Goal: Information Seeking & Learning: Learn about a topic

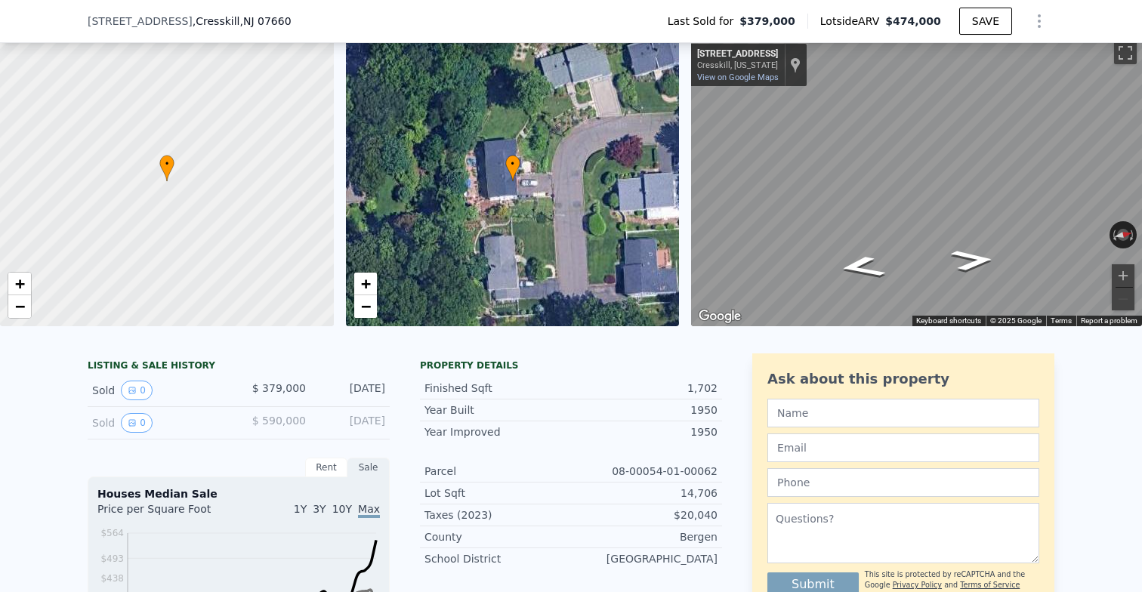
scroll to position [79, 0]
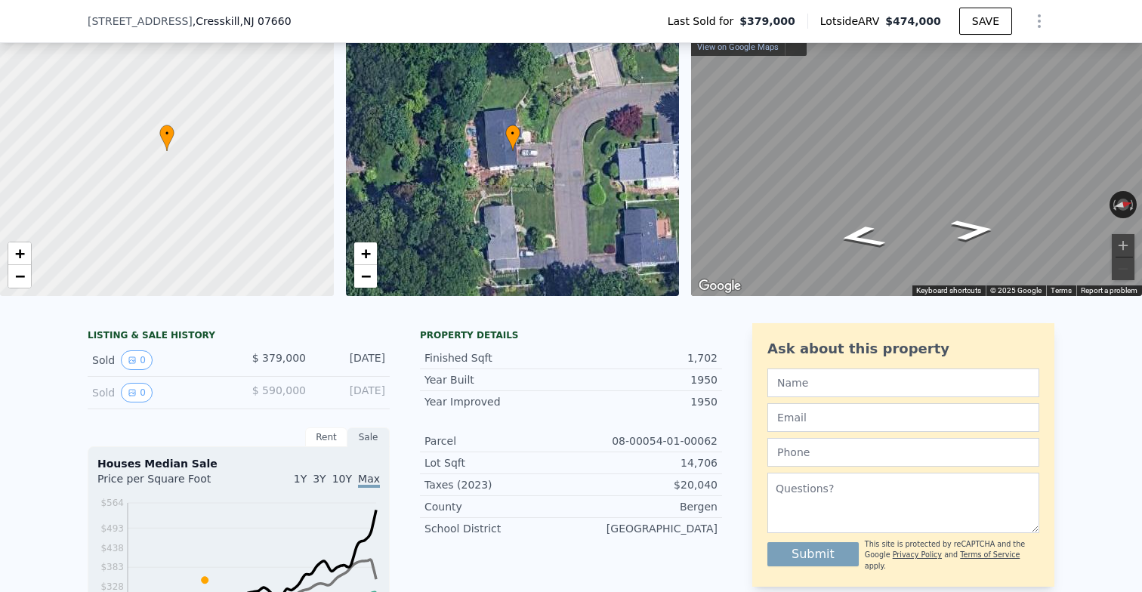
click at [137, 433] on div "Rent Sale" at bounding box center [239, 438] width 302 height 20
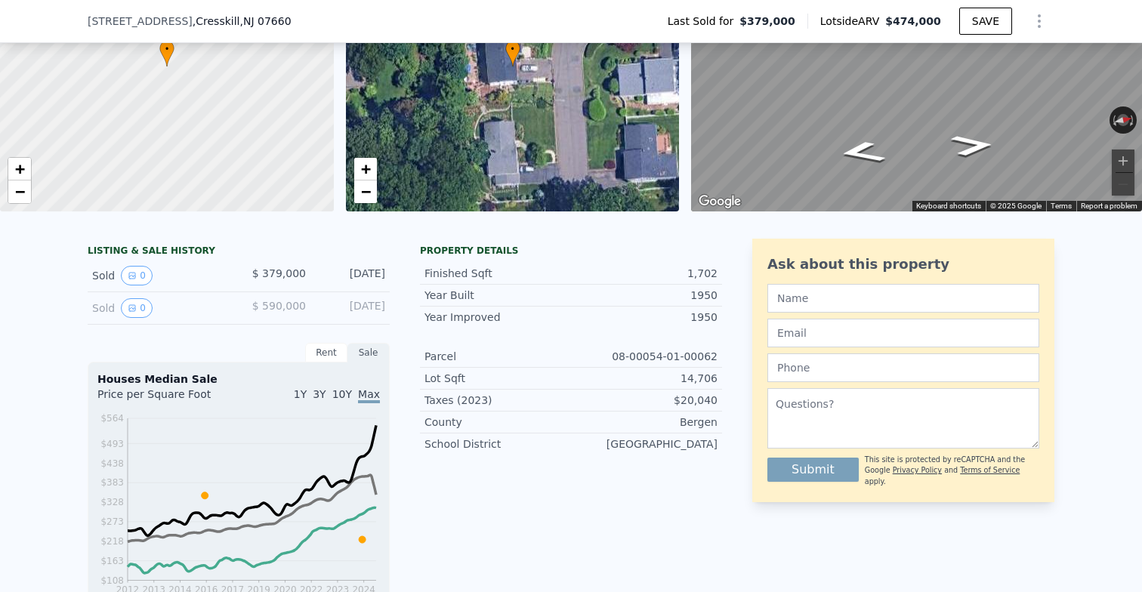
scroll to position [169, 0]
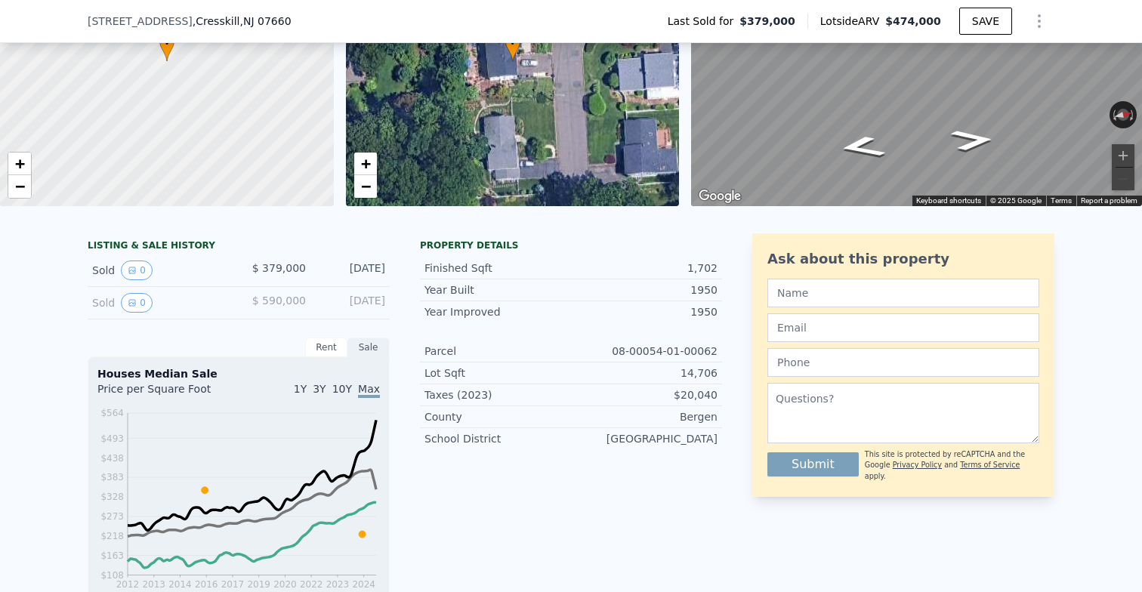
click at [324, 351] on div "Rent" at bounding box center [326, 348] width 42 height 20
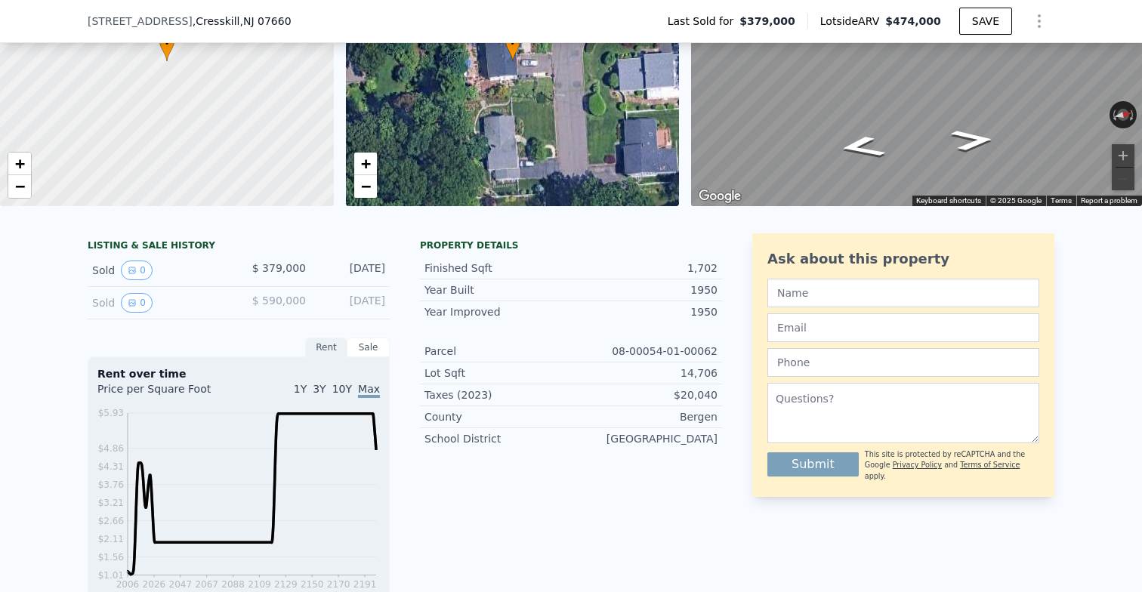
click at [359, 351] on div "Sale" at bounding box center [368, 348] width 42 height 20
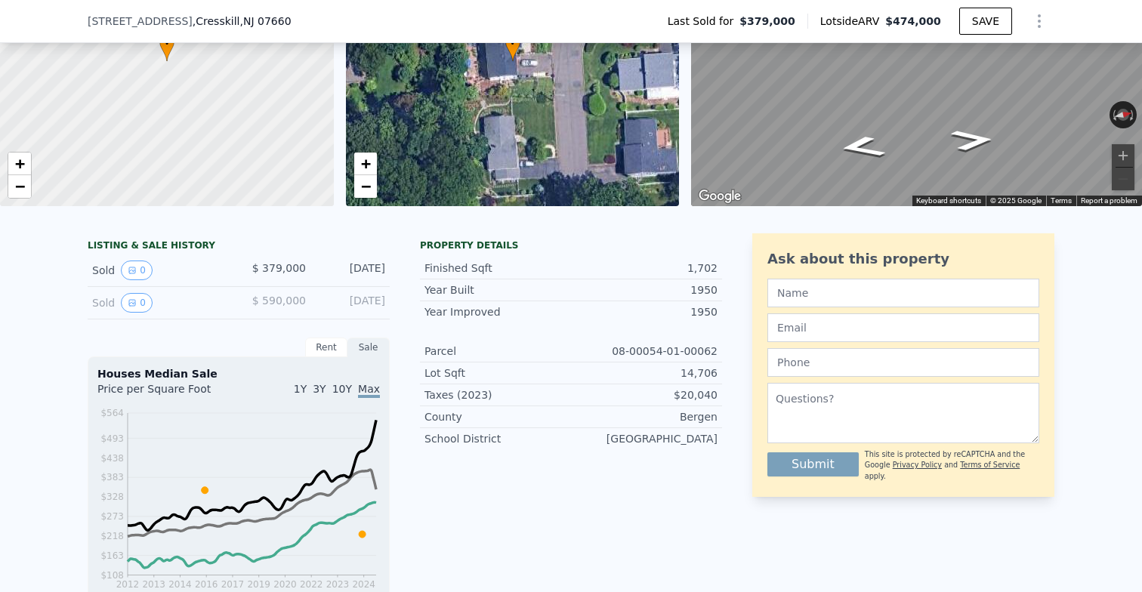
click at [233, 324] on div "LISTING & SALE HISTORY Sold 0 $ 379,000 [DATE] Sold 0 $ 590,000 [DATE] Rent Sal…" at bounding box center [239, 553] width 302 height 641
click at [135, 302] on icon "View historical data" at bounding box center [132, 302] width 9 height 9
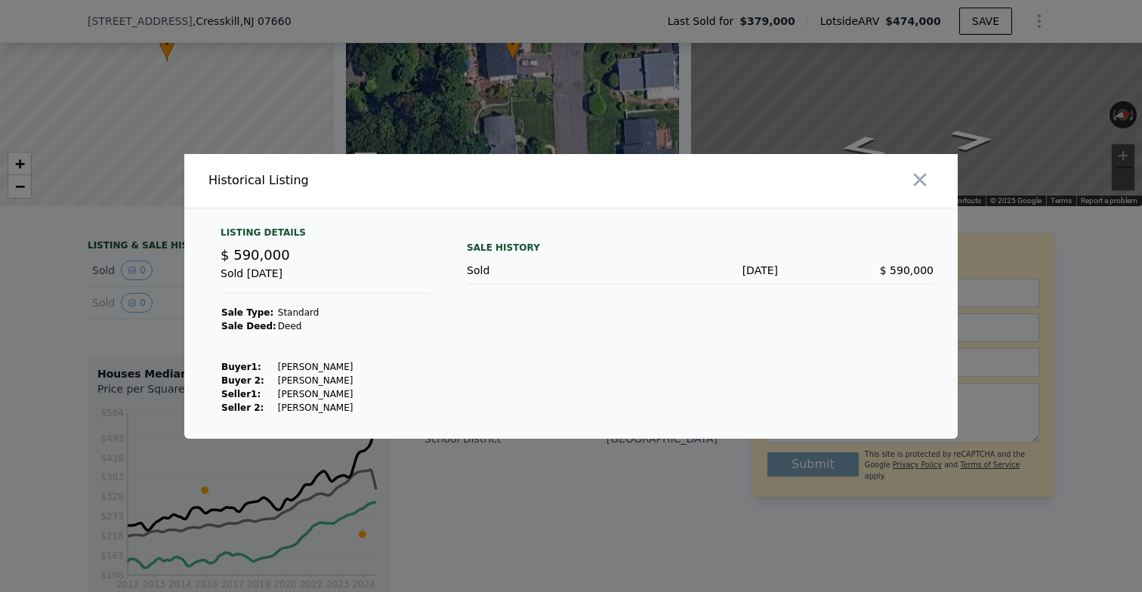
click at [99, 326] on div at bounding box center [571, 296] width 1142 height 592
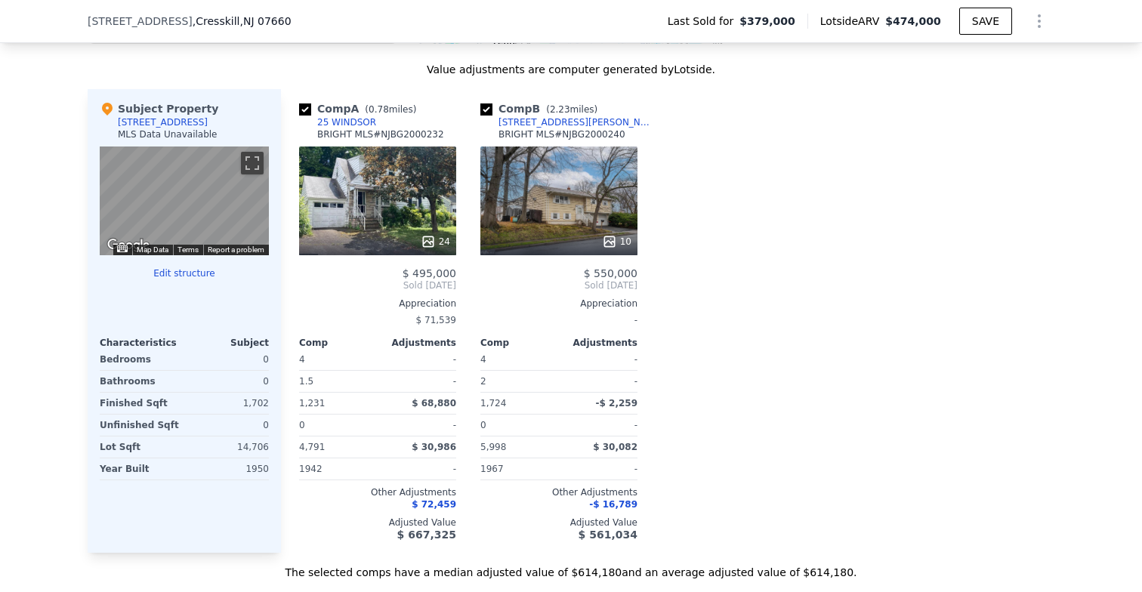
scroll to position [1405, 0]
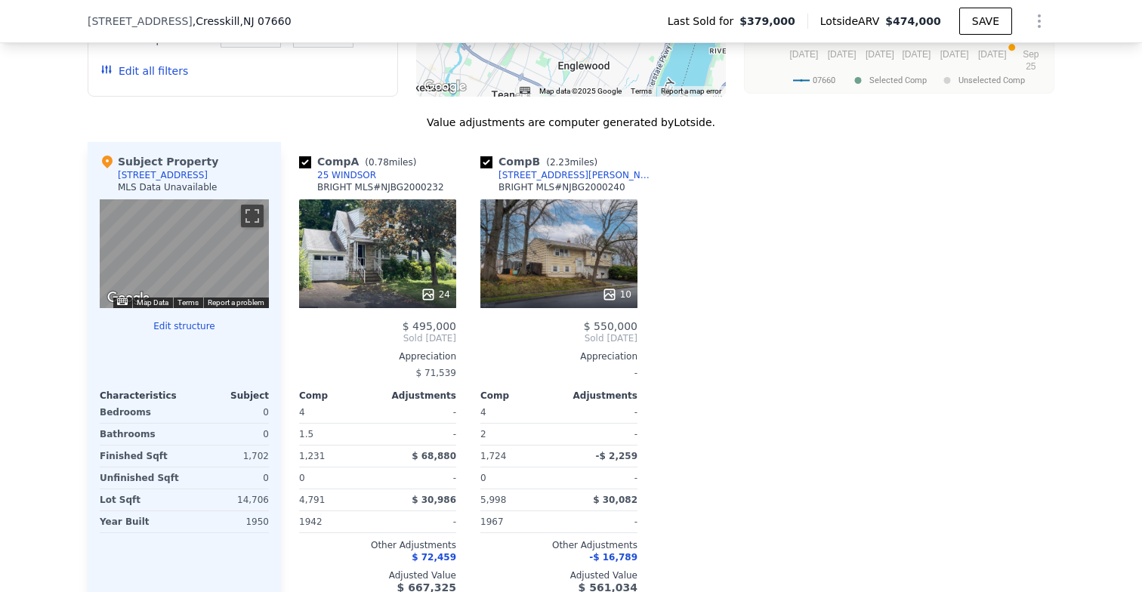
click at [146, 175] on div "[STREET_ADDRESS]" at bounding box center [163, 175] width 90 height 12
click at [138, 154] on div "Subject Property" at bounding box center [159, 161] width 119 height 15
click at [141, 424] on div "Bathrooms" at bounding box center [141, 434] width 82 height 21
click at [133, 403] on div "Bedrooms" at bounding box center [141, 412] width 82 height 21
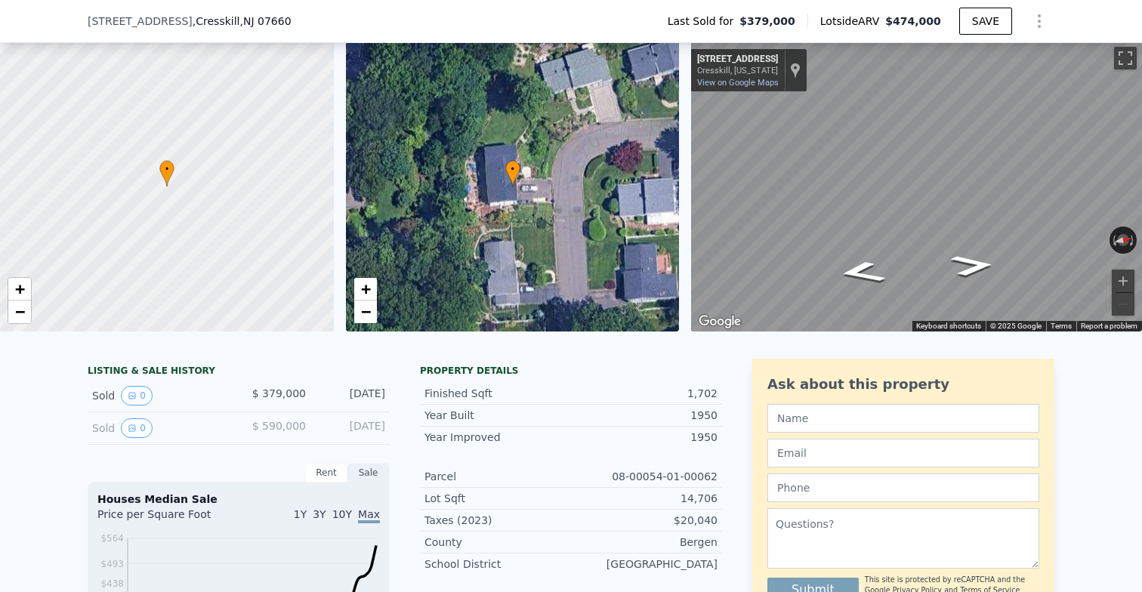
scroll to position [221, 0]
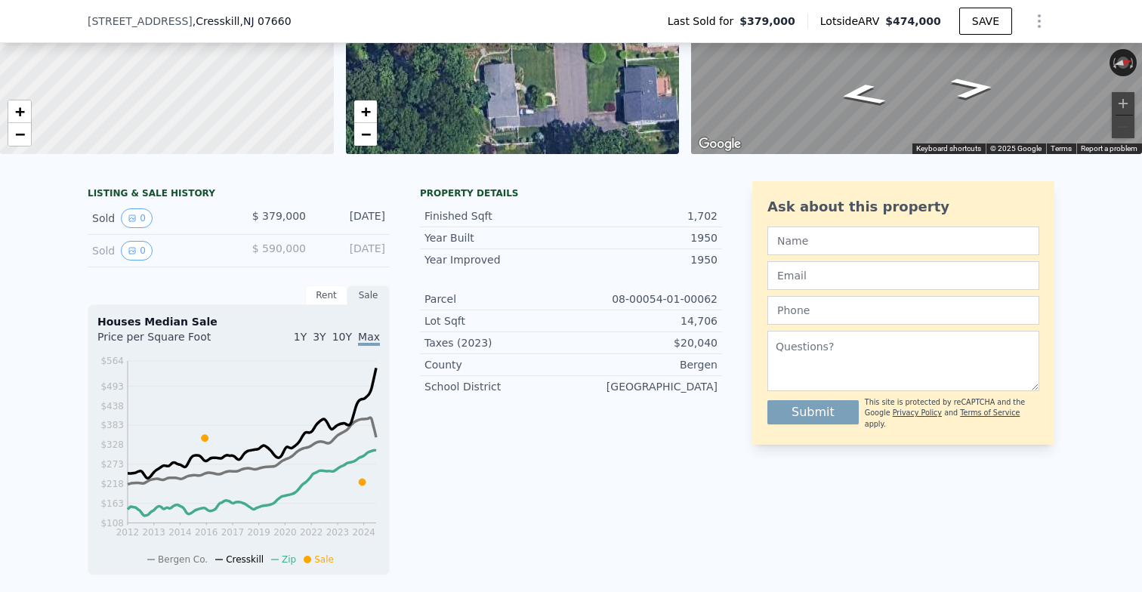
click at [331, 250] on div "[DATE]" at bounding box center [351, 251] width 67 height 20
